Goal: Obtain resource: Download file/media

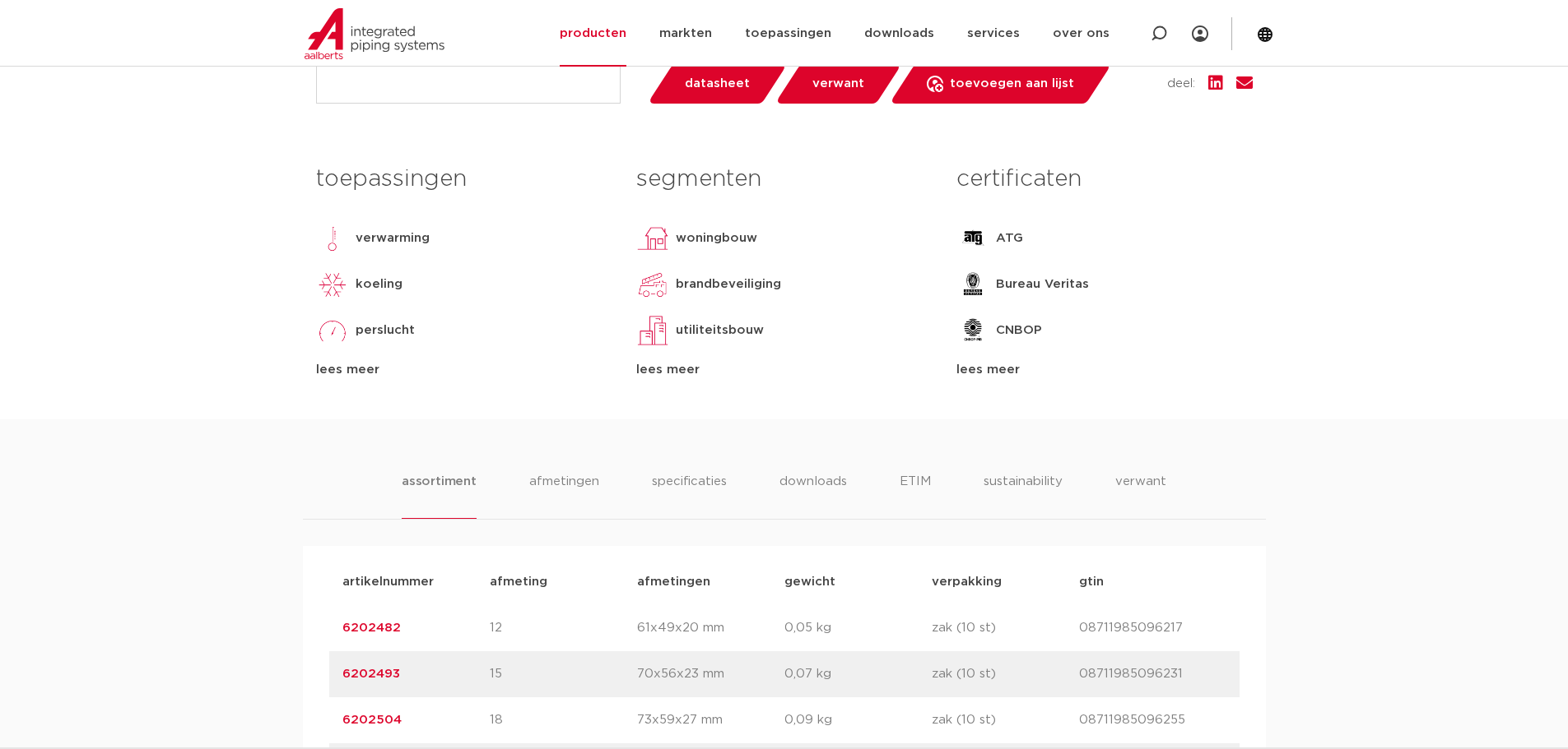
scroll to position [658, 0]
click at [583, 485] on li "afmetingen" at bounding box center [563, 497] width 71 height 46
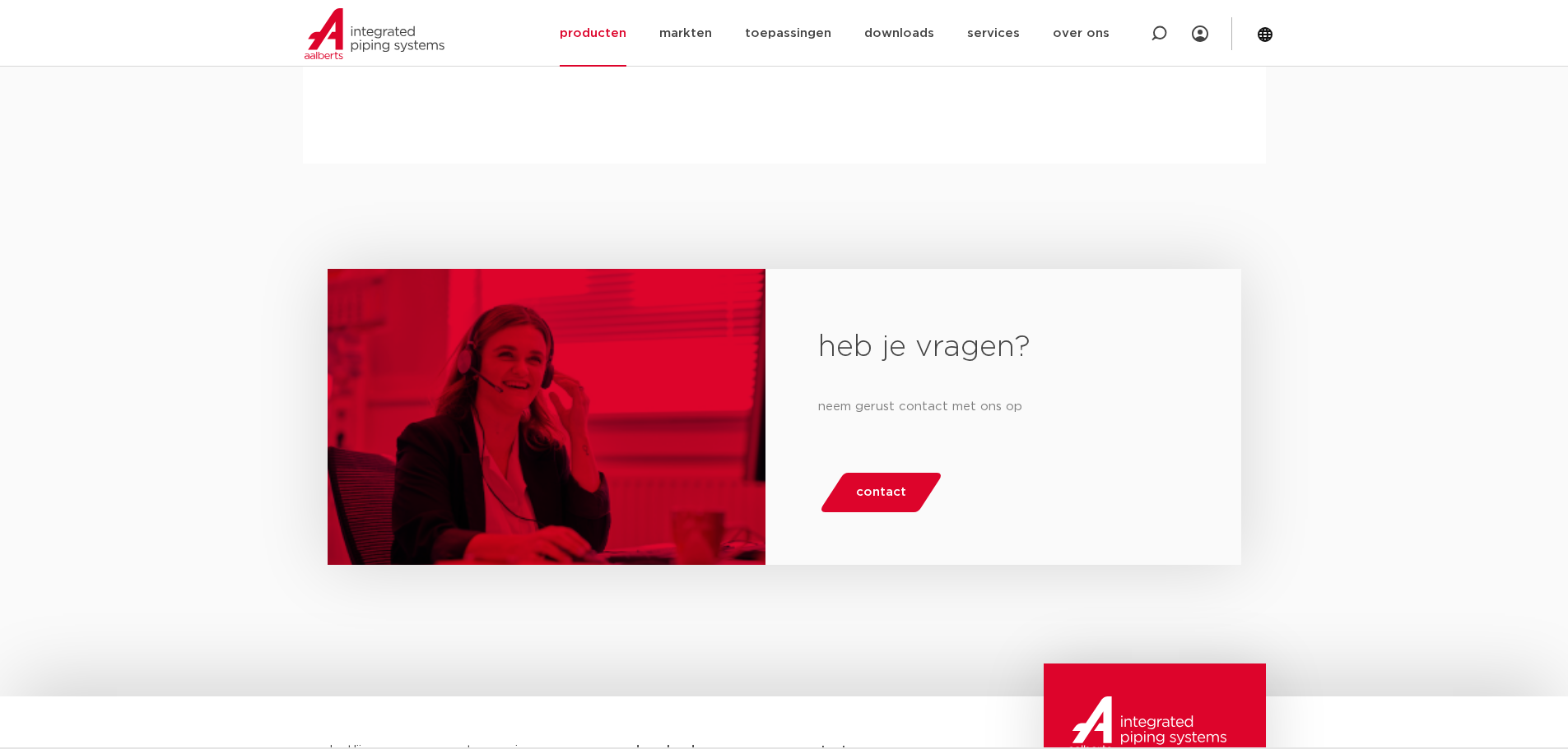
scroll to position [2241, 0]
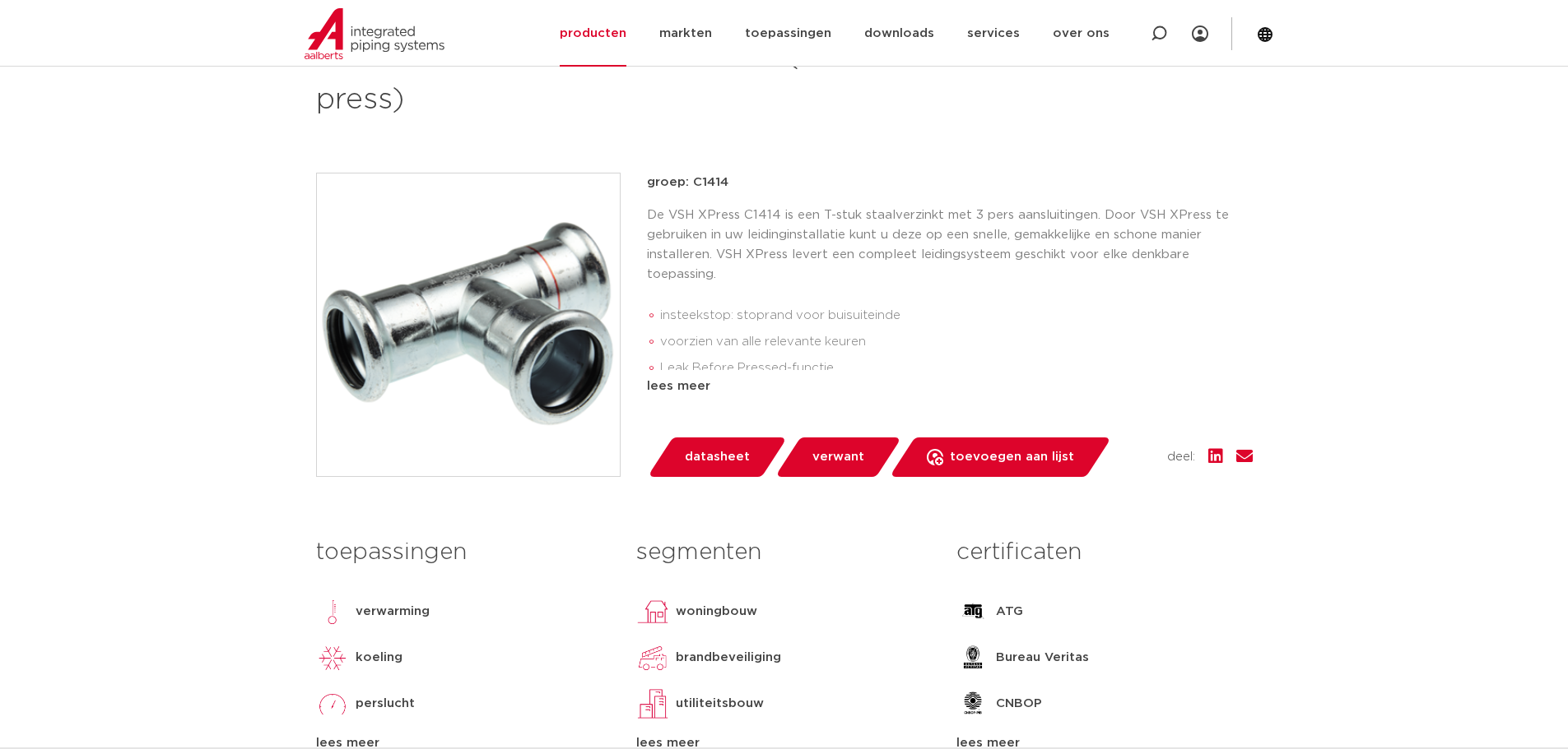
scroll to position [411, 0]
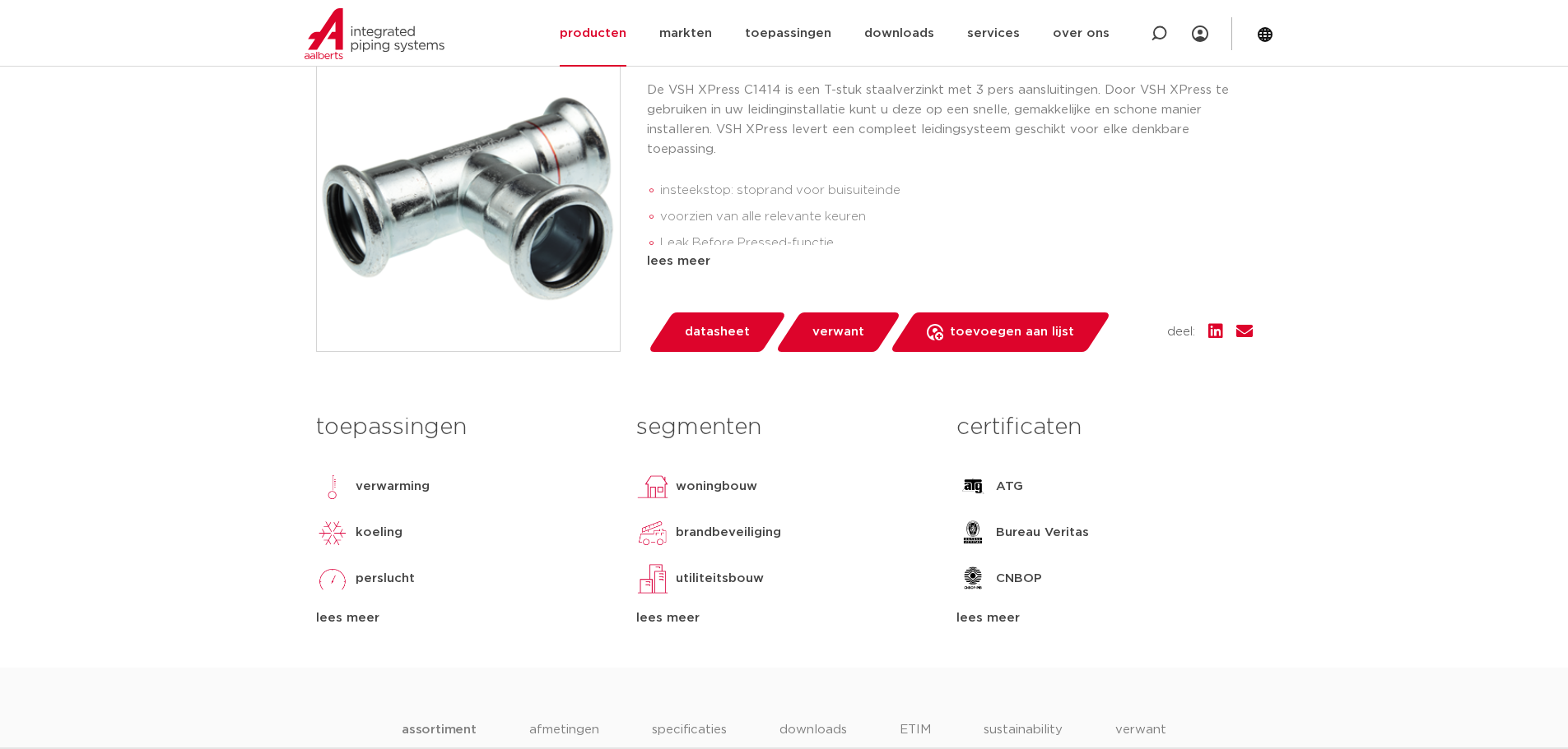
click at [720, 334] on span "datasheet" at bounding box center [717, 333] width 65 height 27
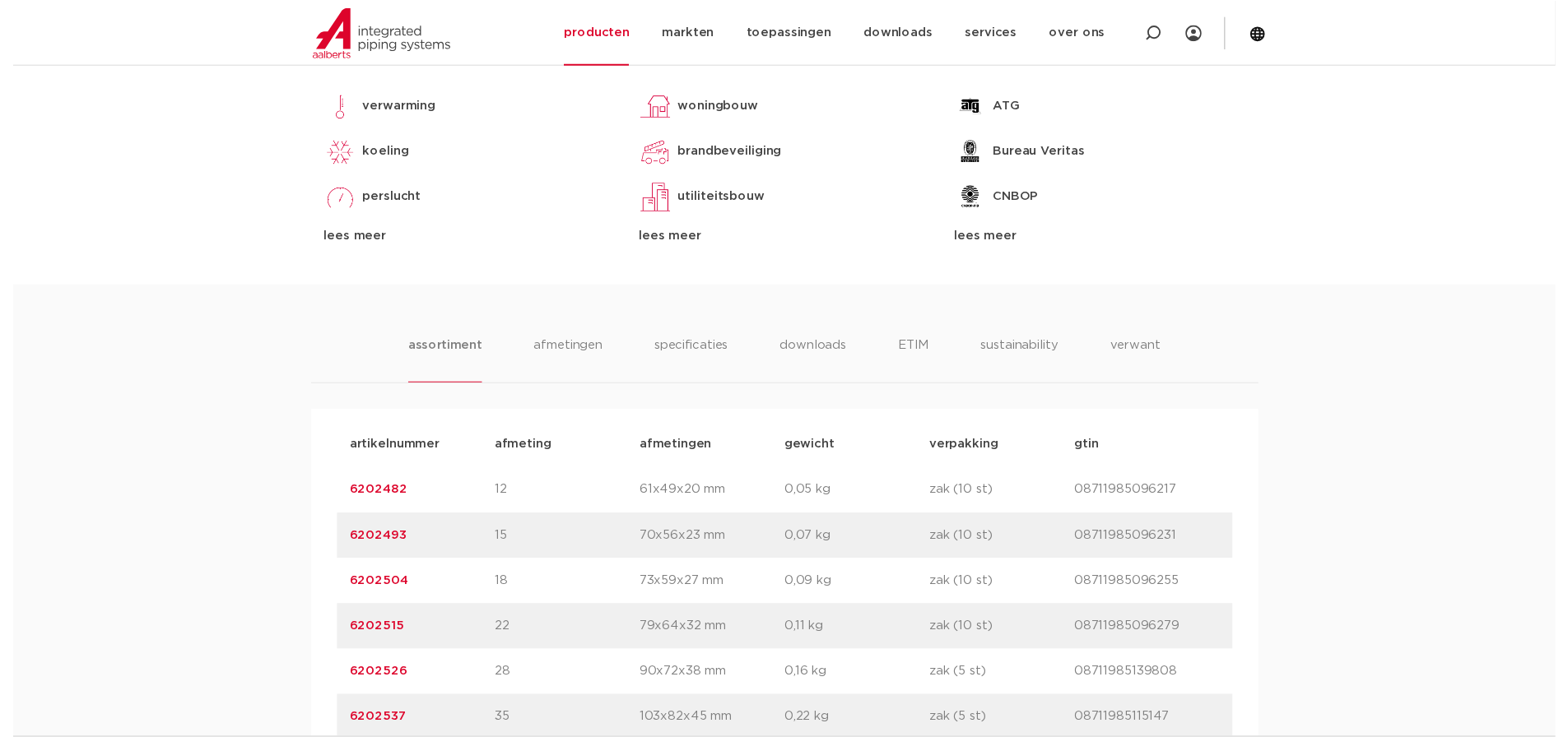
scroll to position [856, 0]
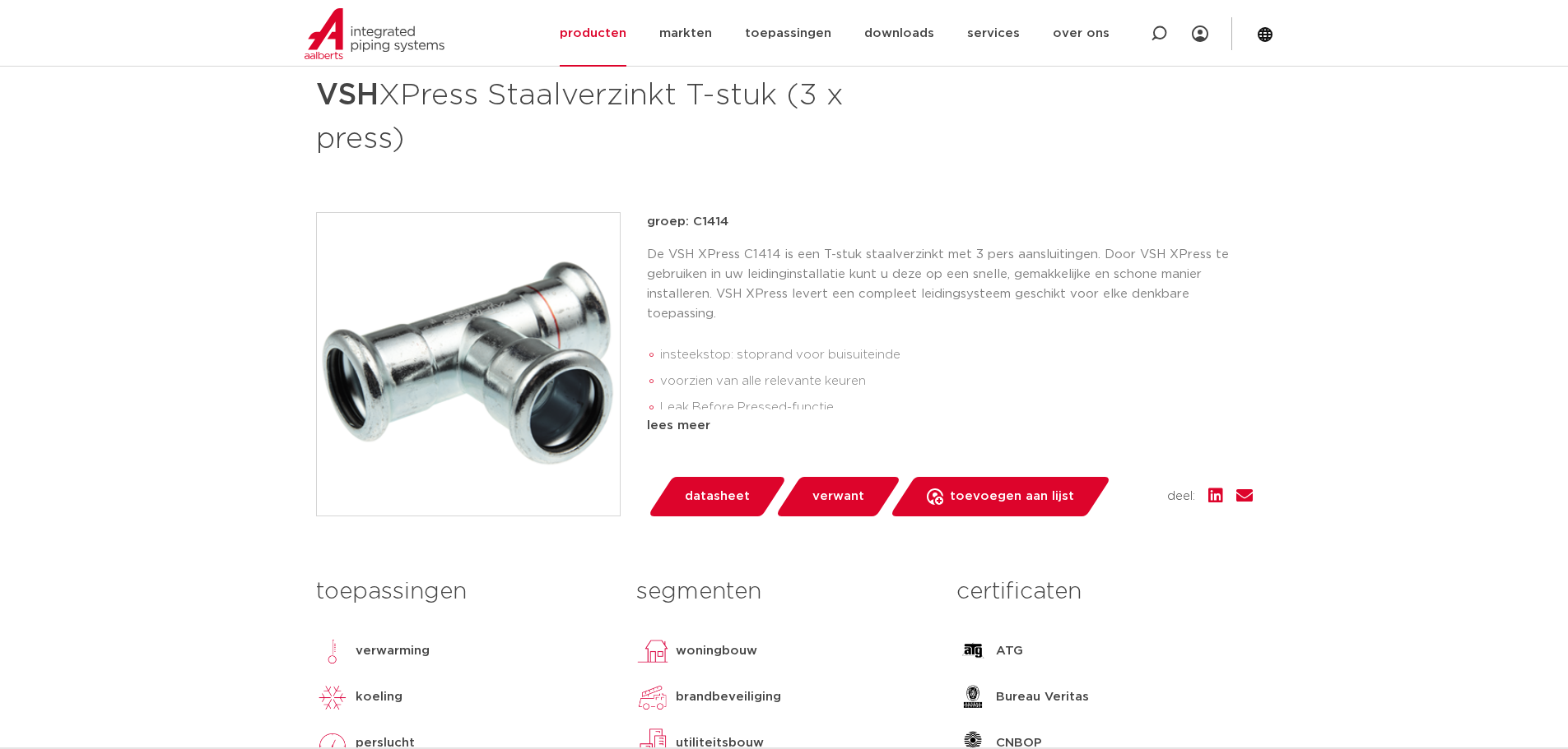
click at [698, 497] on span "datasheet" at bounding box center [717, 497] width 65 height 27
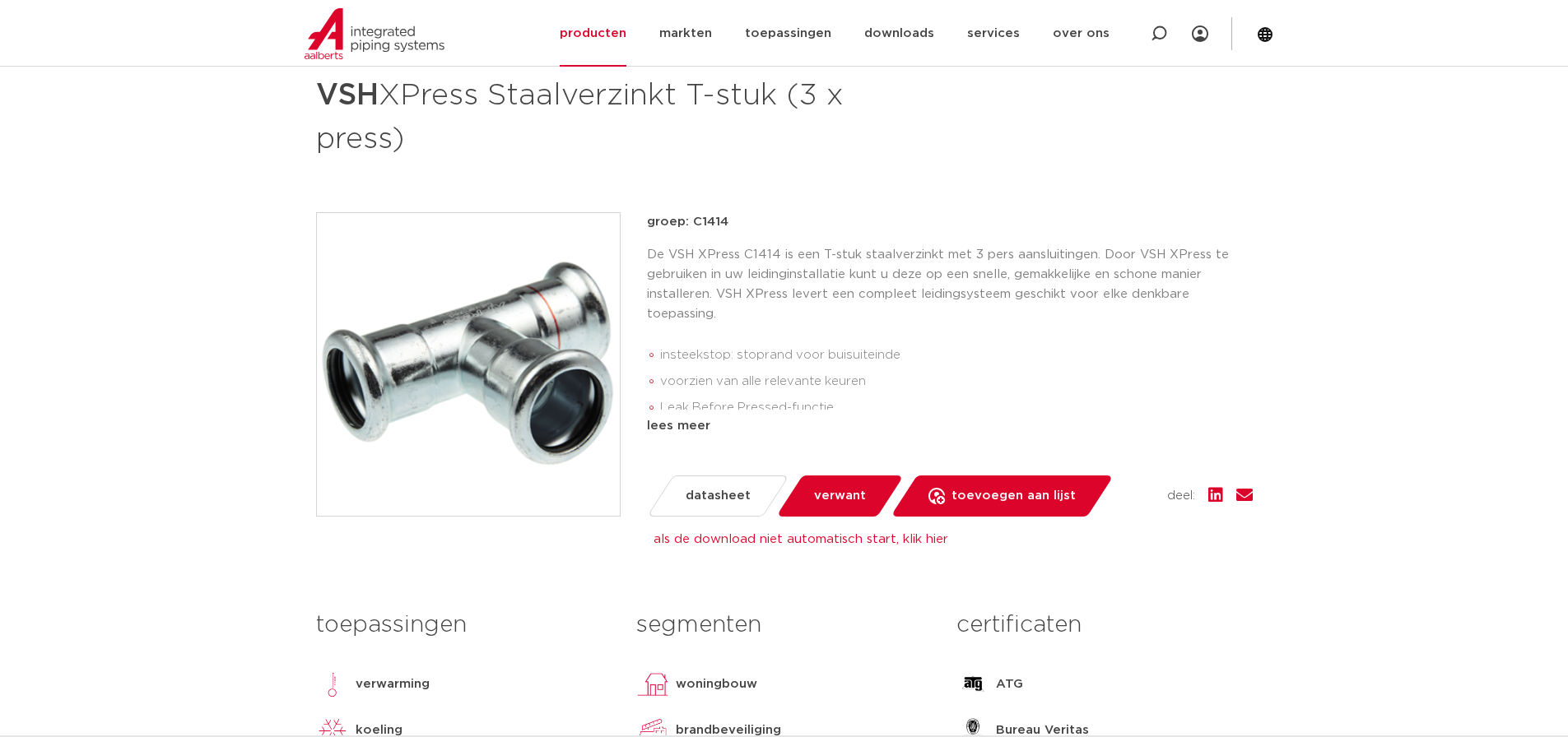
scroll to position [823, 0]
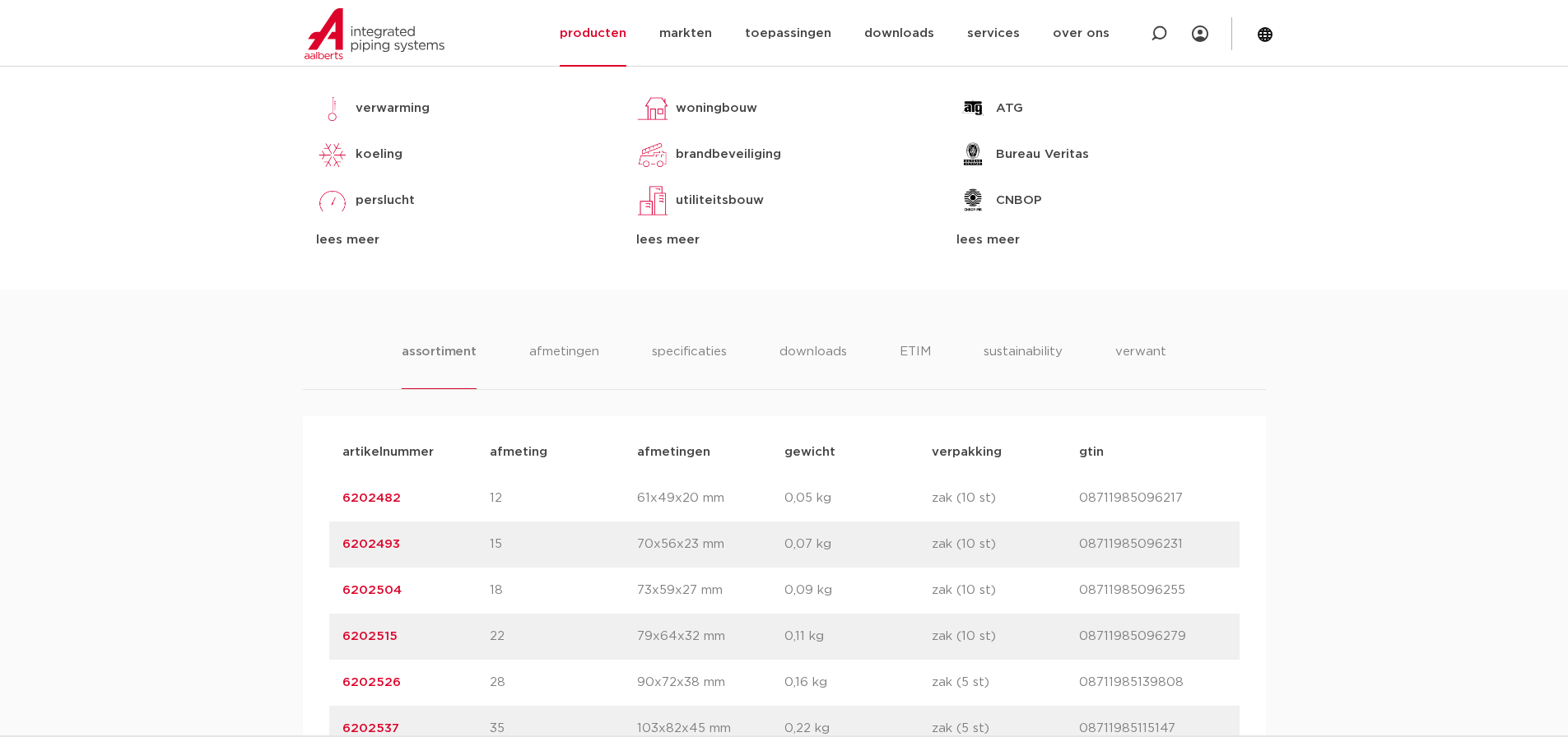
click at [1433, 474] on body "Zoeken NIEUW: myIPS is beschikbaar meer info sluiten producten markten toepassi…" at bounding box center [784, 605] width 1568 height 2857
click at [1377, 494] on div "assortiment afmetingen specificaties downloads ETIM sustainability verwant asso…" at bounding box center [784, 665] width 1568 height 752
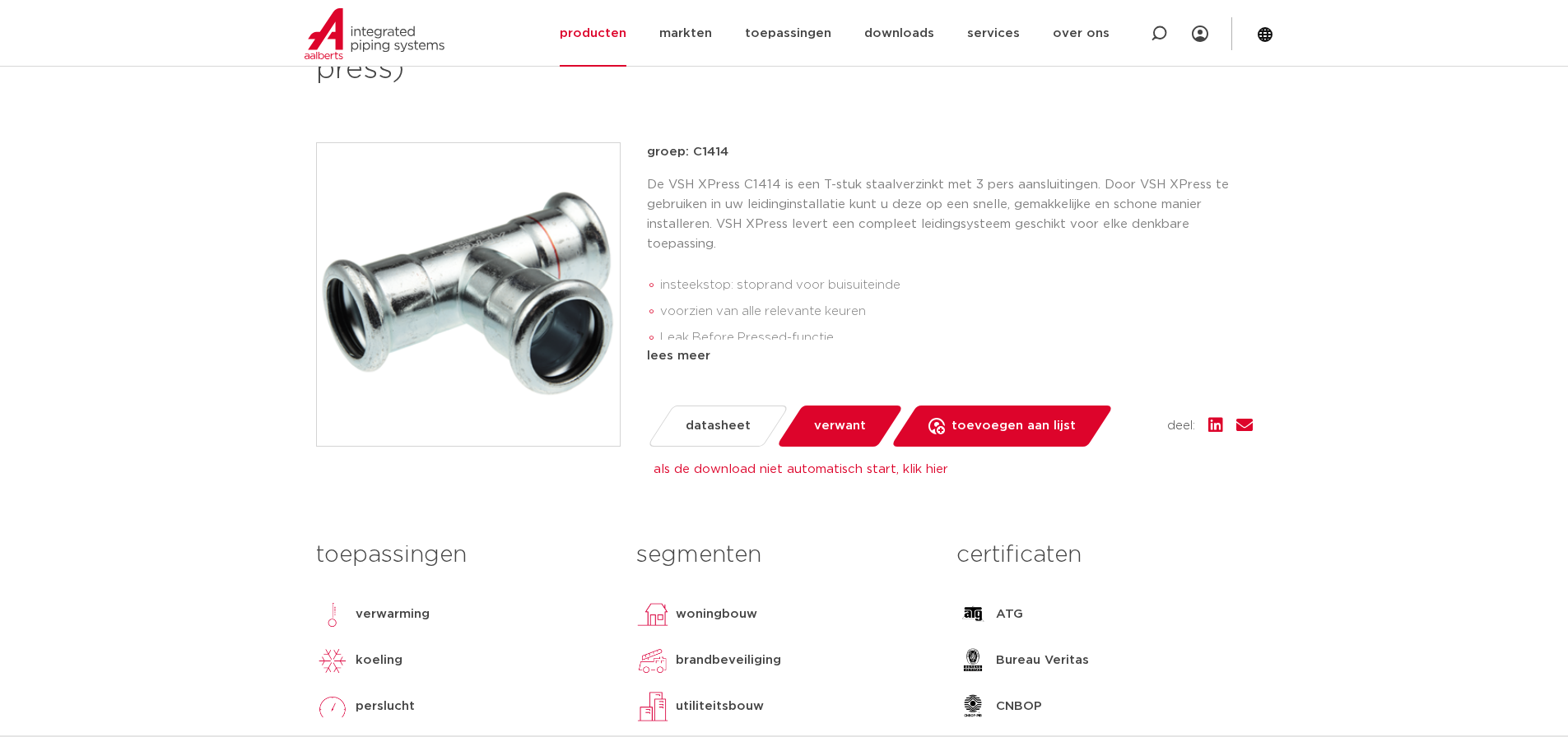
scroll to position [638, 0]
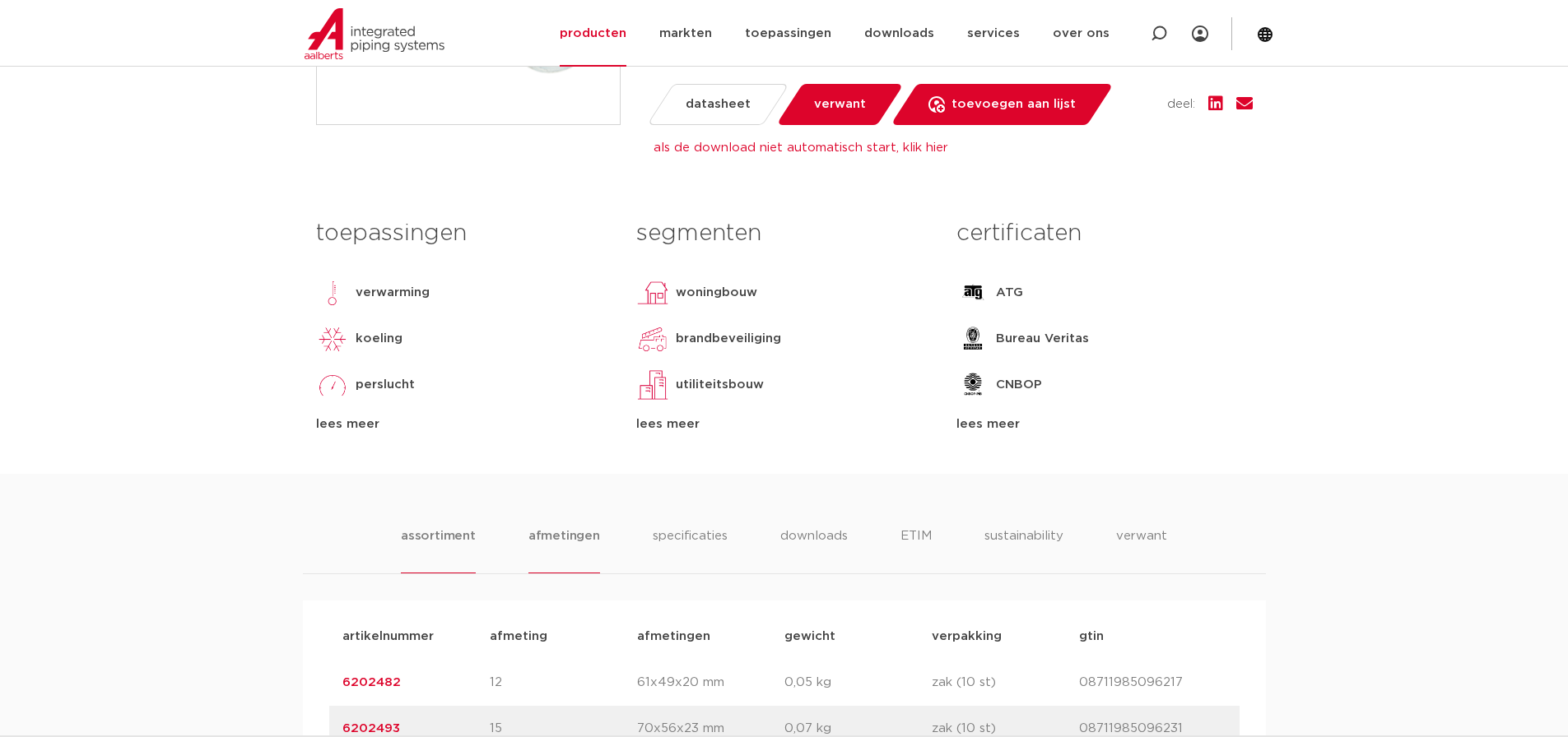
click at [581, 538] on li "afmetingen" at bounding box center [563, 549] width 71 height 46
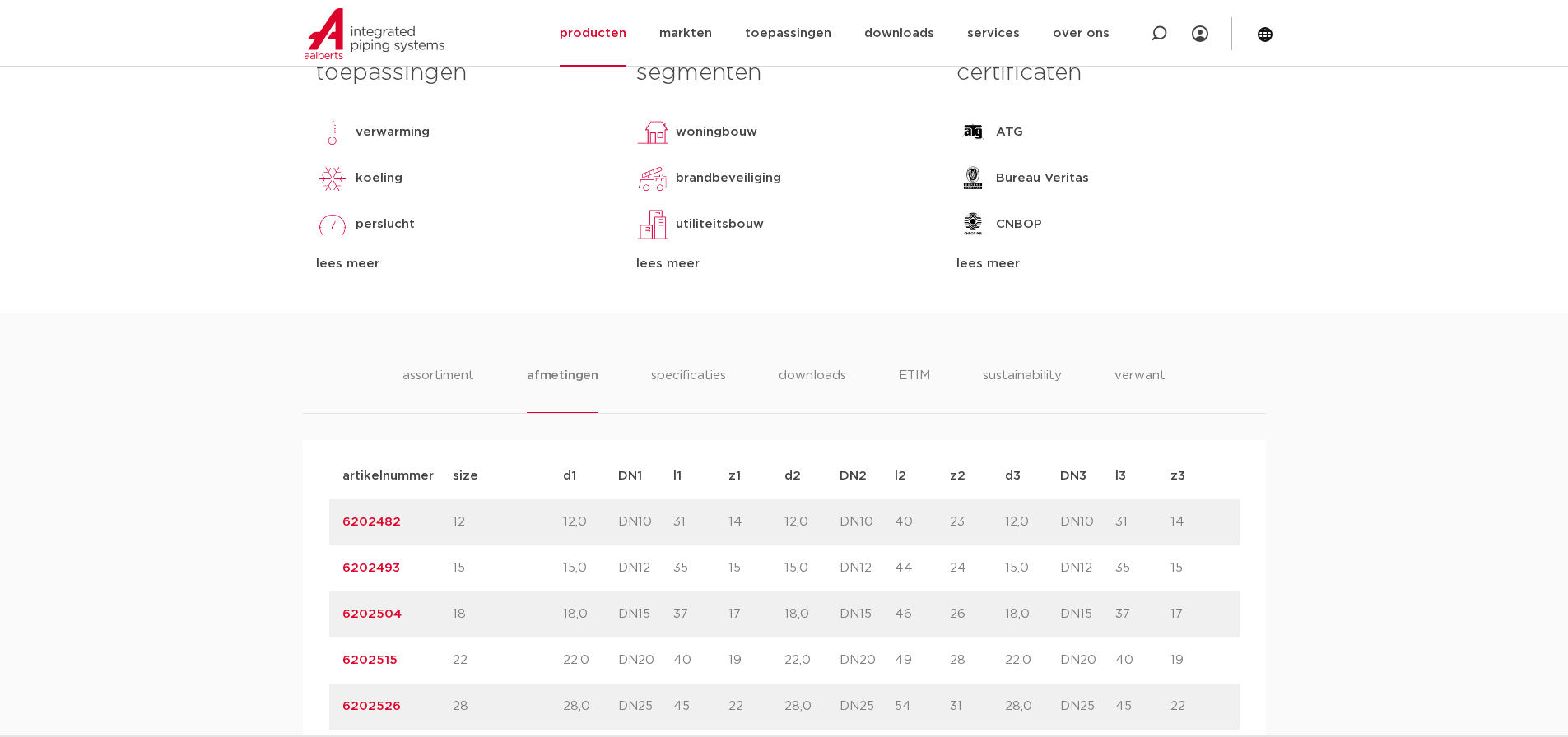
scroll to position [803, 0]
click at [691, 377] on li "specificaties" at bounding box center [688, 385] width 79 height 46
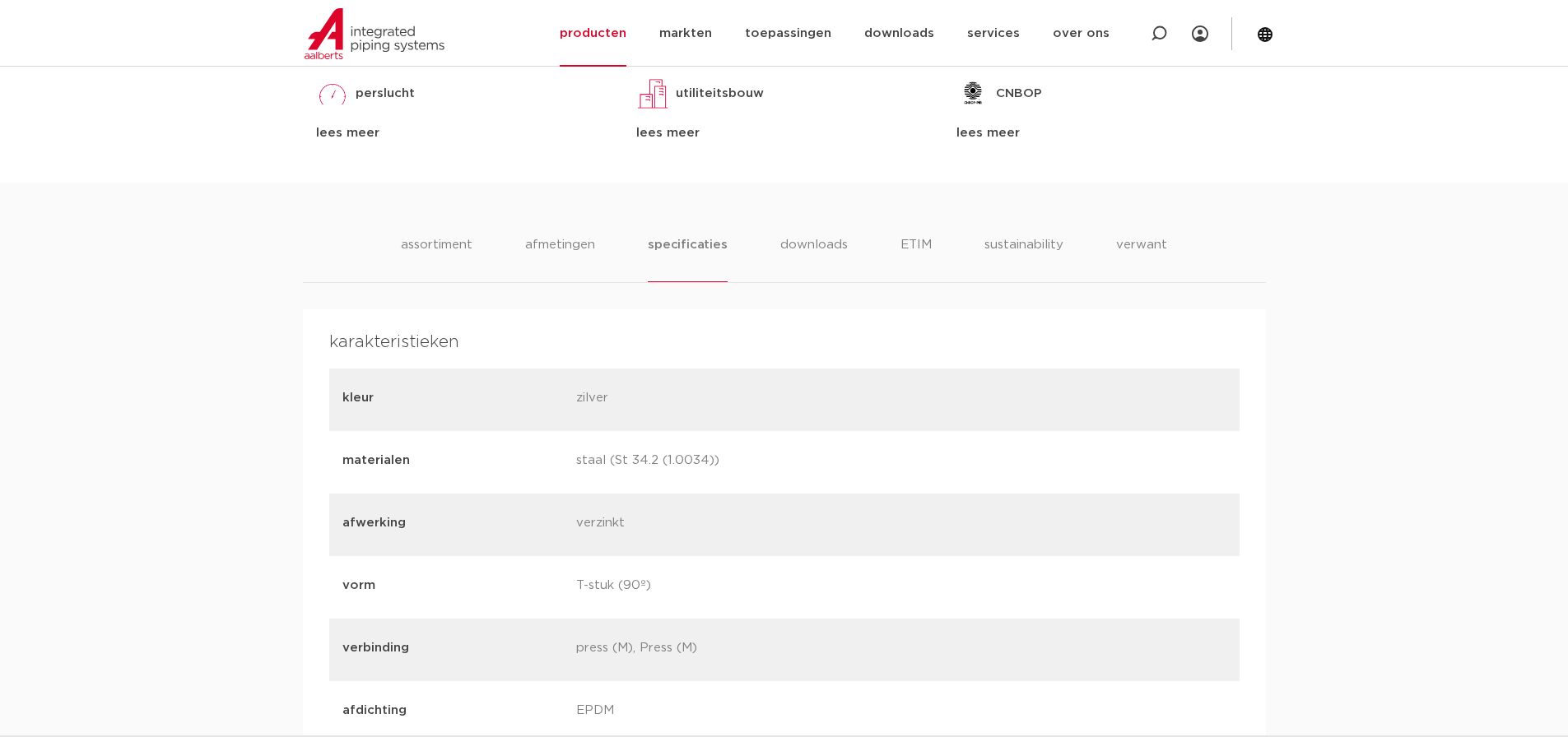
scroll to position [886, 0]
